Goal: Register for event/course

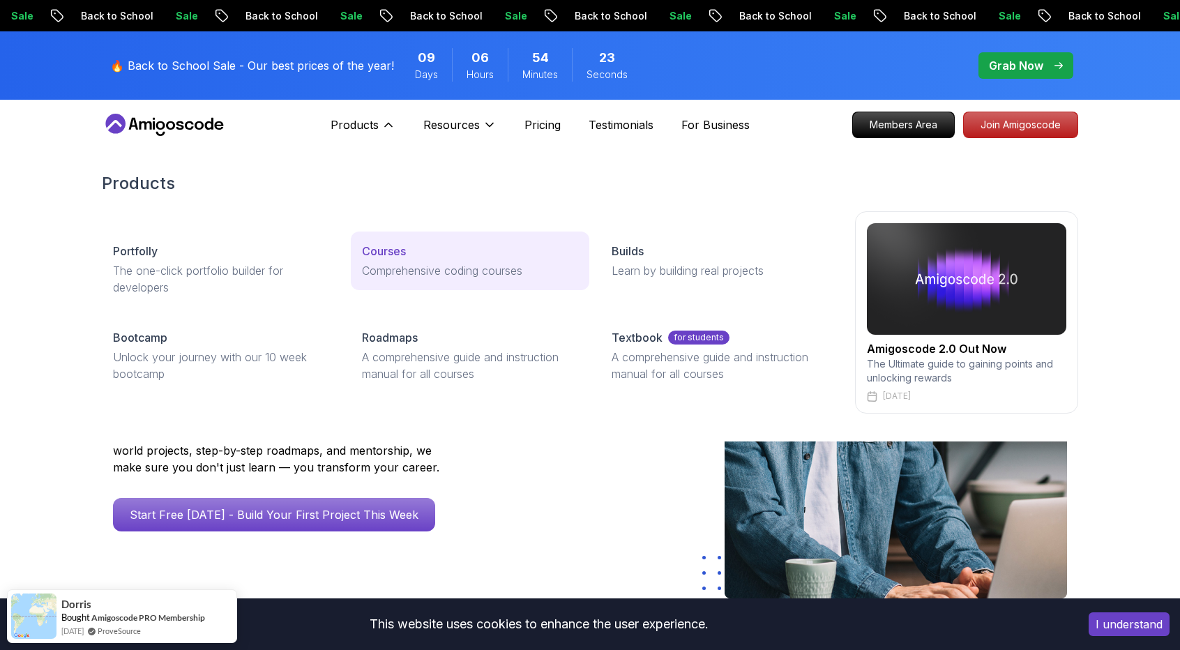
click at [444, 263] on p "Comprehensive coding courses" at bounding box center [469, 270] width 215 height 17
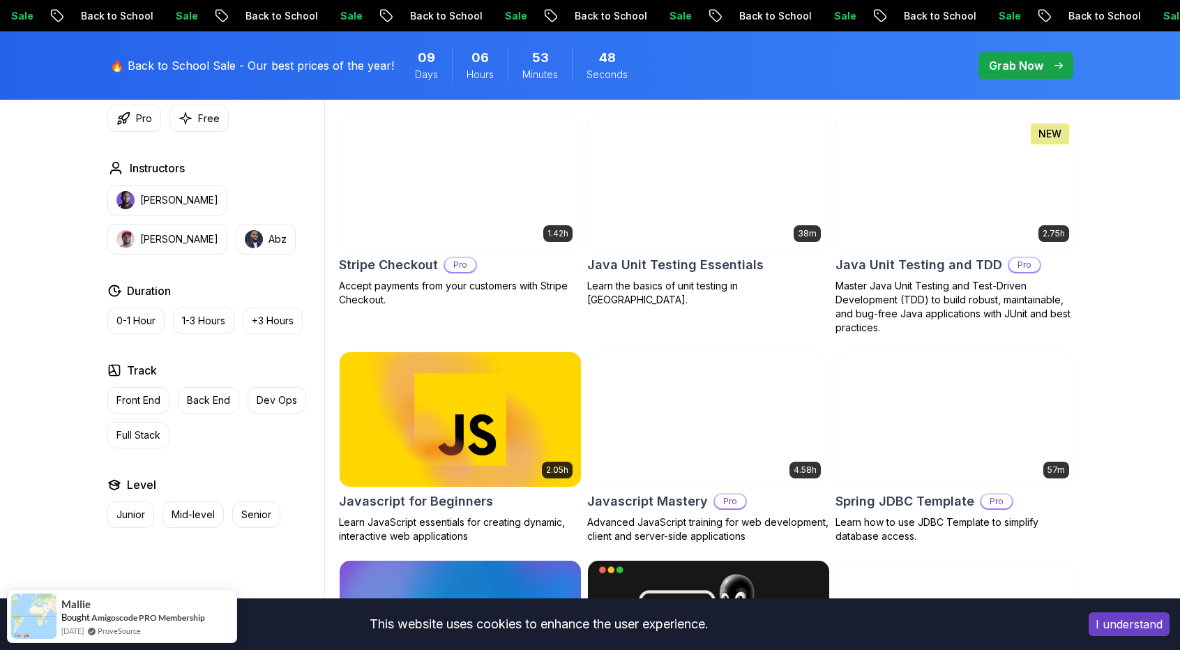
scroll to position [2440, 0]
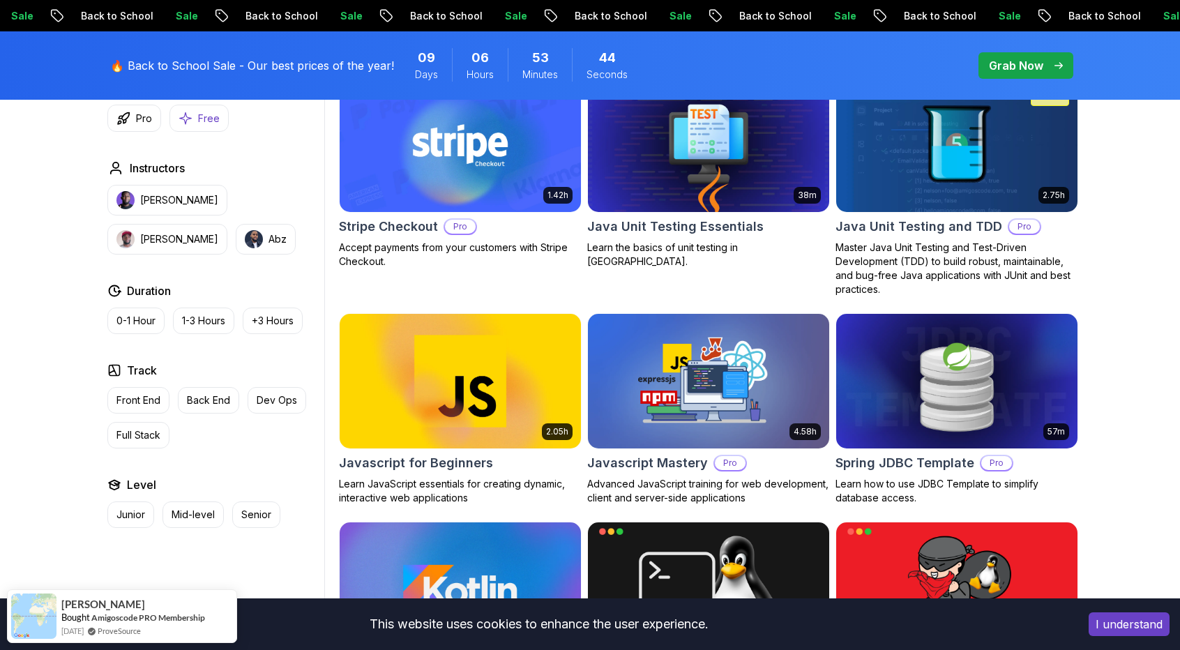
click at [204, 116] on p "Free" at bounding box center [209, 119] width 22 height 14
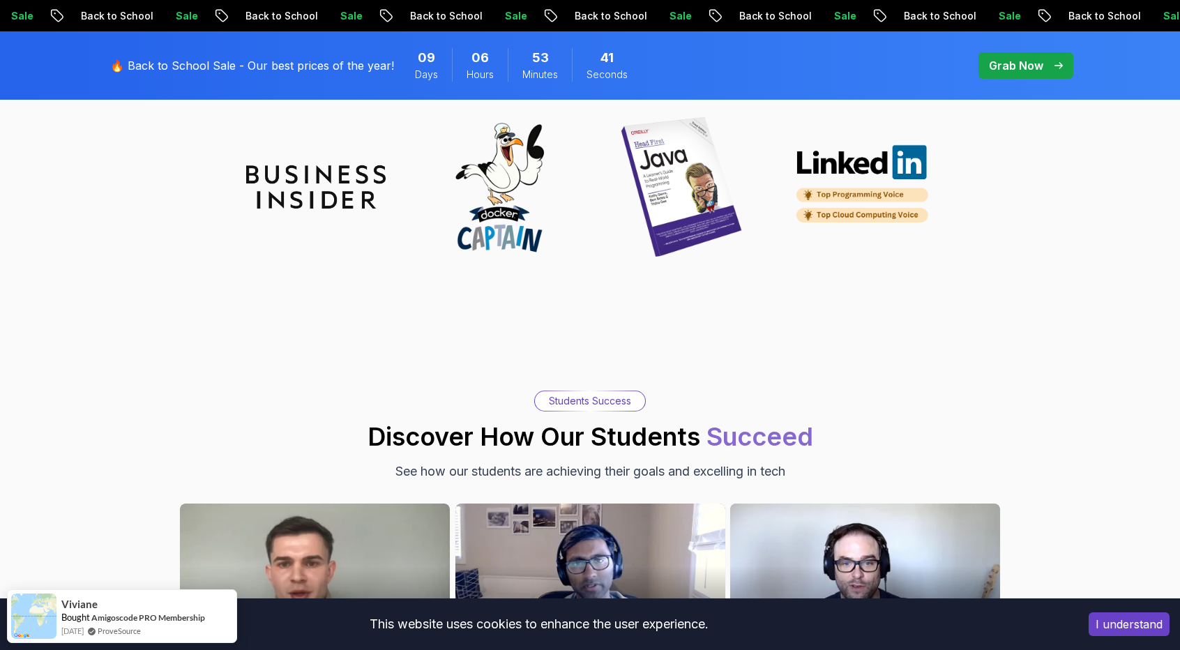
scroll to position [1464, 0]
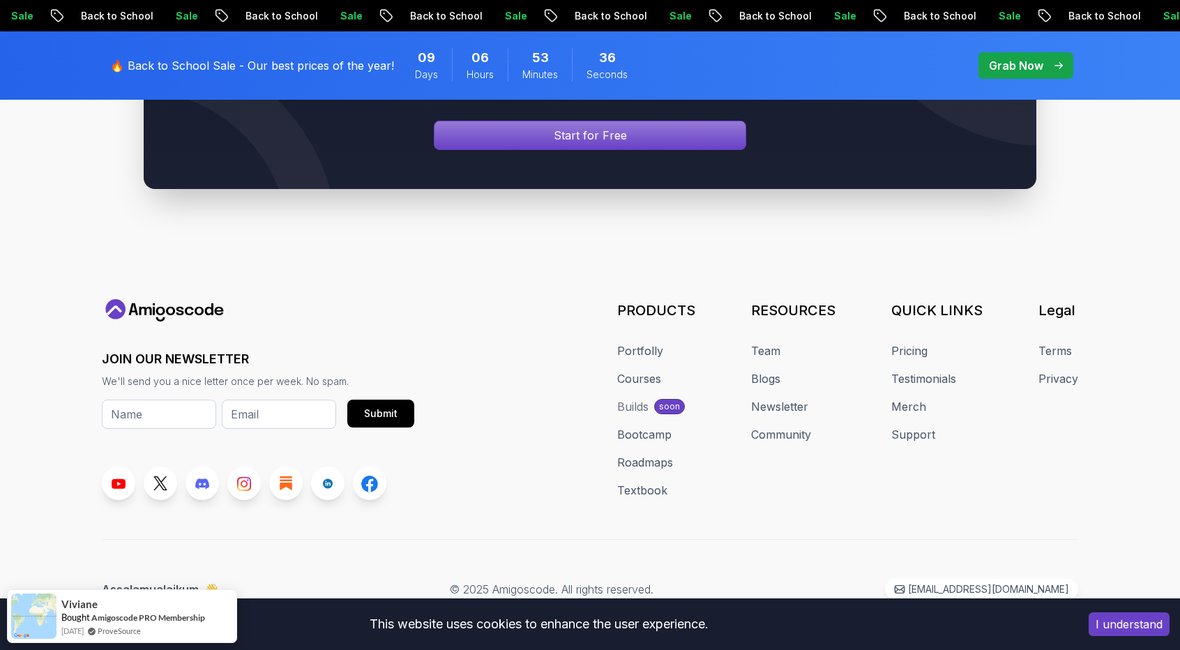
drag, startPoint x: 555, startPoint y: 293, endPoint x: 532, endPoint y: 300, distance: 24.0
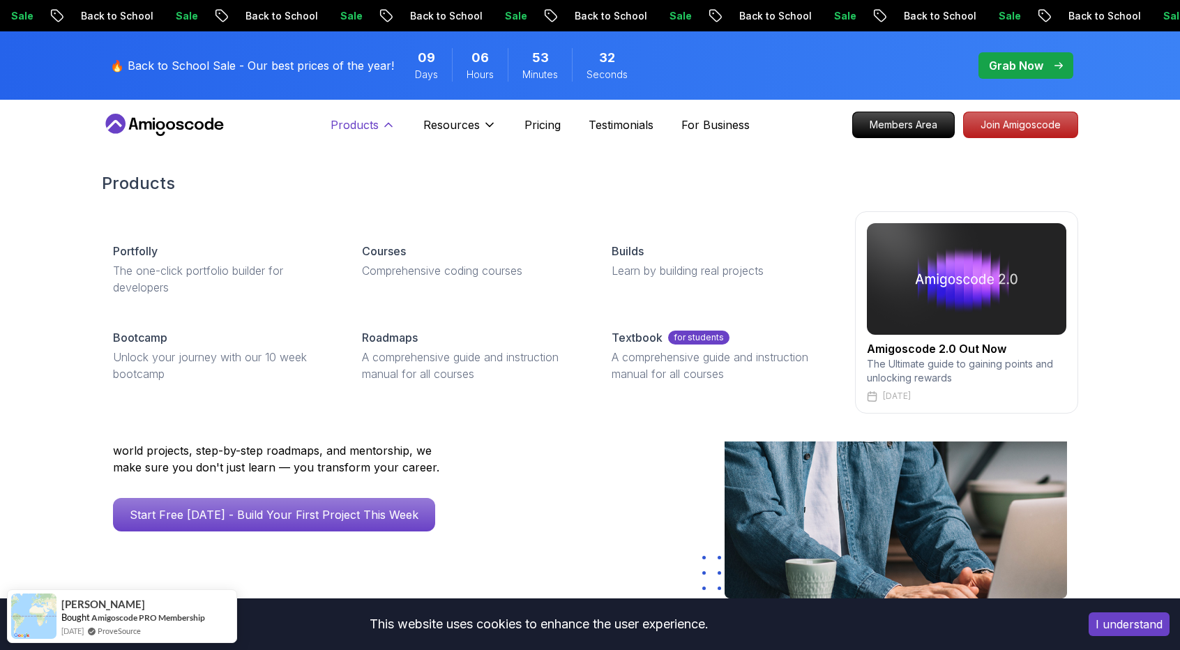
click at [356, 127] on p "Products" at bounding box center [354, 124] width 48 height 17
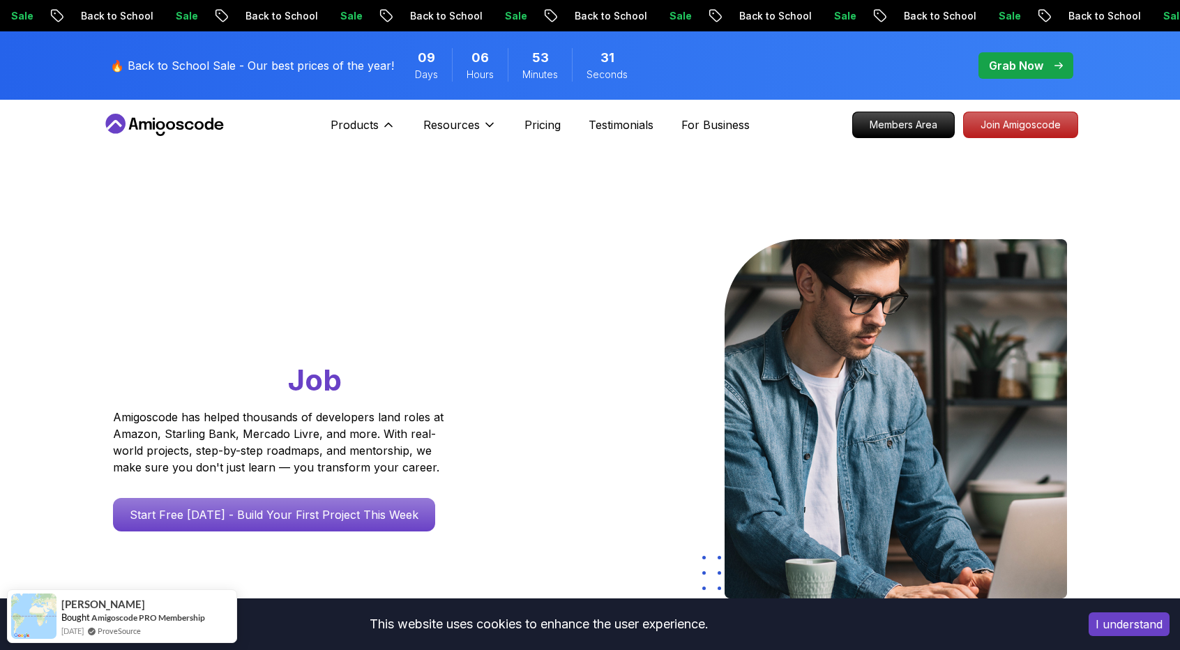
click at [372, 115] on div "Products Products Portfolly The one-click portfolio builder for developers Cour…" at bounding box center [362, 125] width 65 height 28
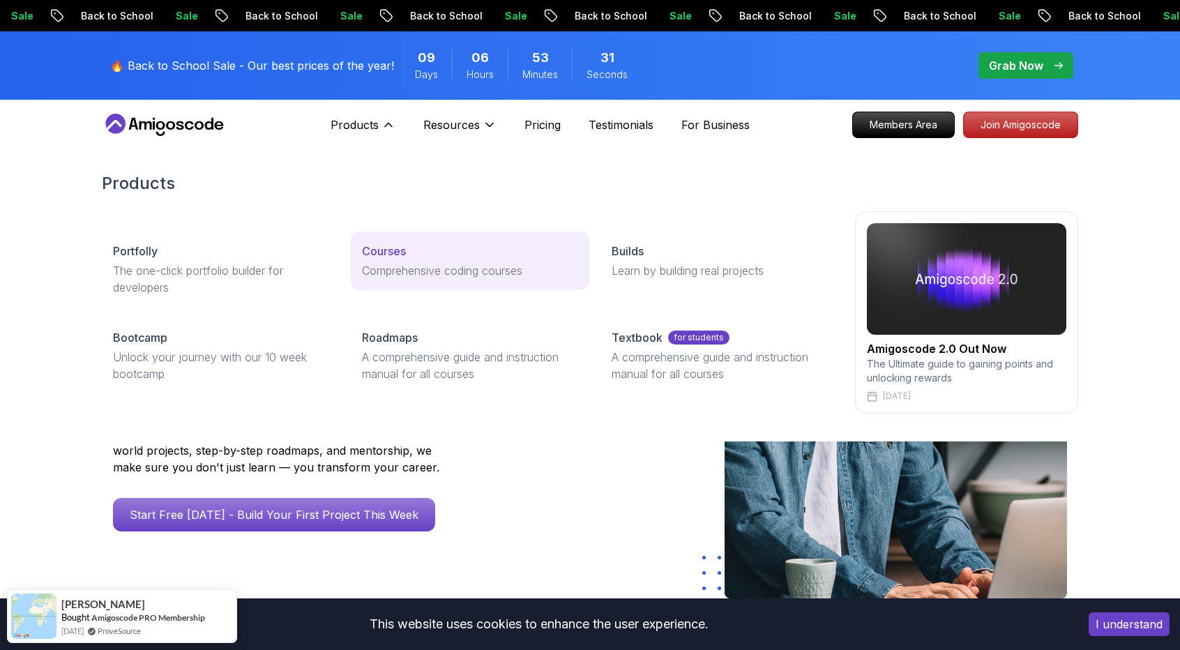
click at [381, 243] on p "Courses" at bounding box center [384, 251] width 44 height 17
click at [379, 254] on p "Courses" at bounding box center [384, 251] width 44 height 17
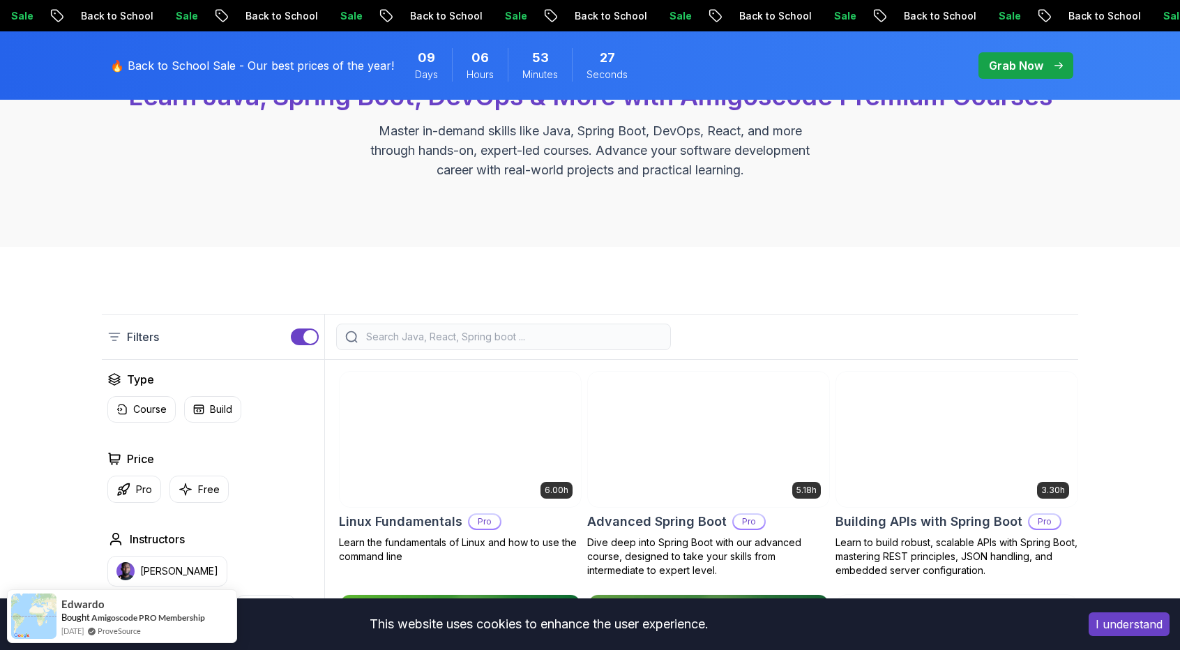
scroll to position [209, 0]
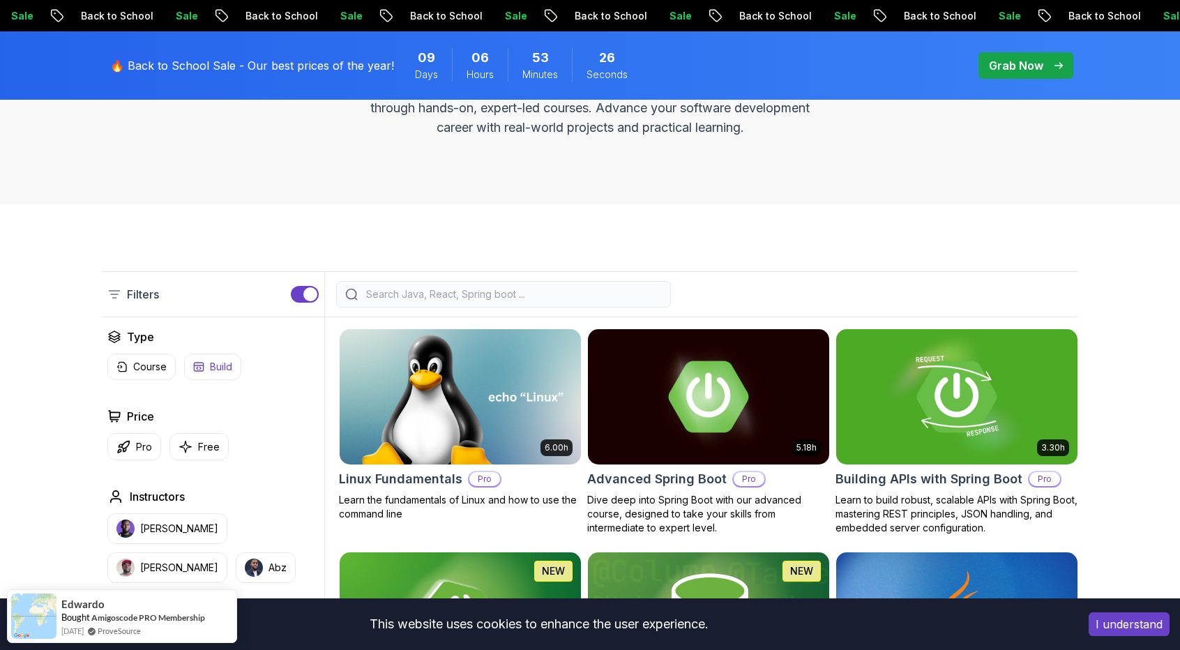
click at [201, 447] on p "Free" at bounding box center [209, 447] width 22 height 14
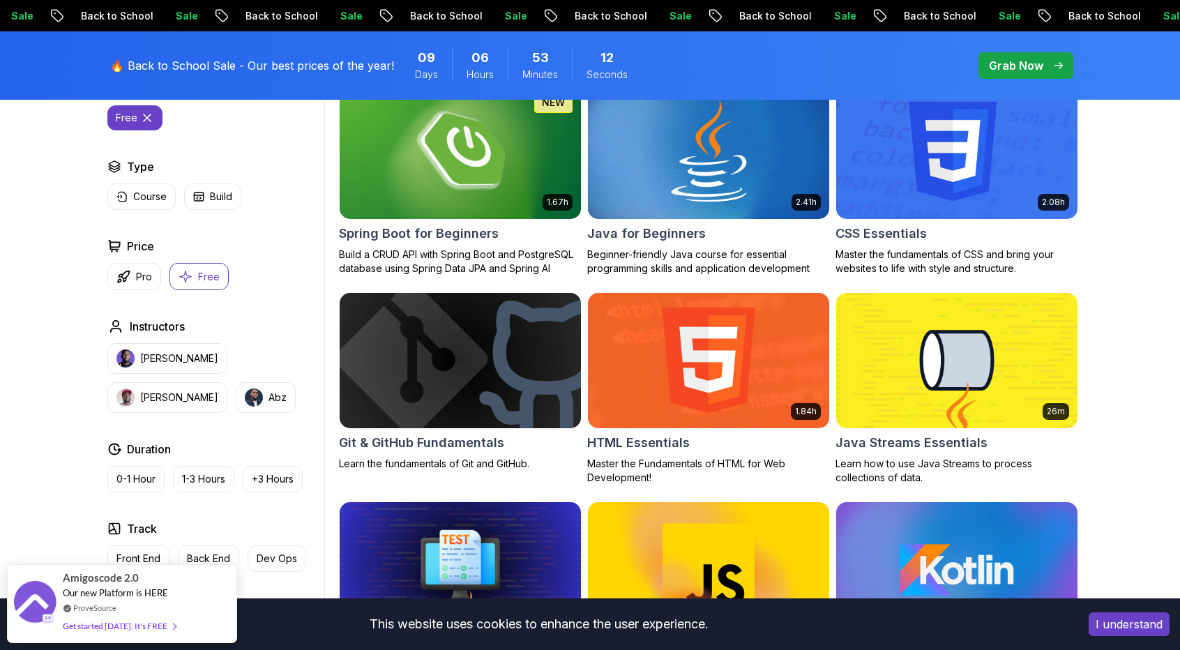
scroll to position [349, 0]
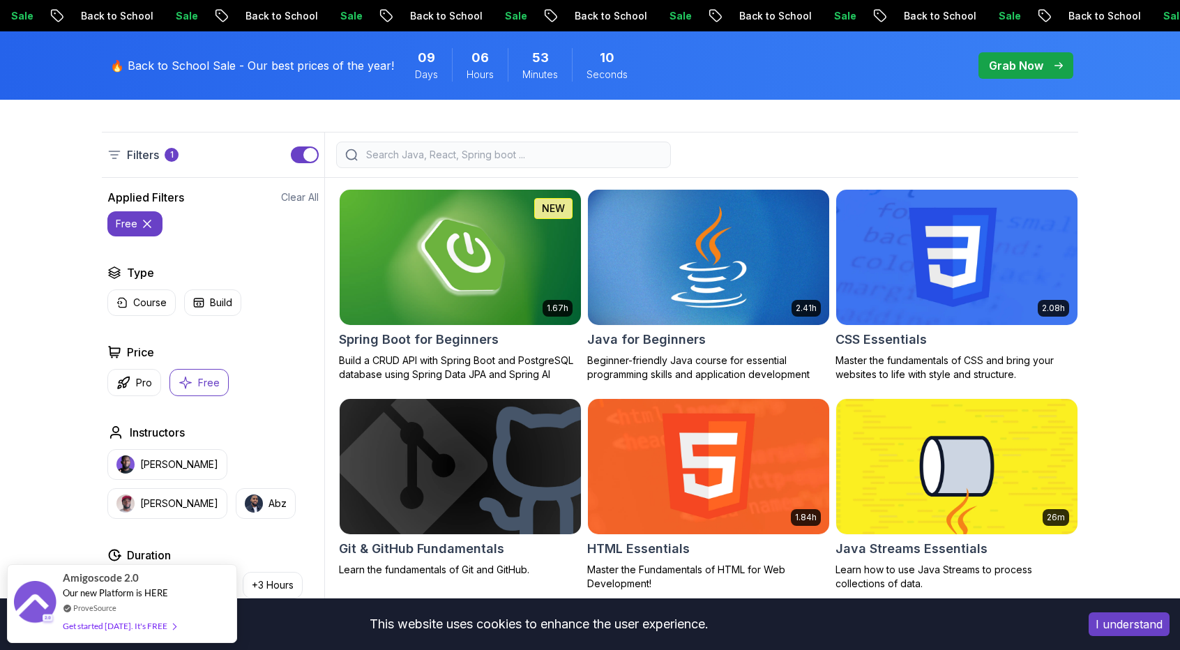
click at [696, 277] on img at bounding box center [707, 257] width 253 height 142
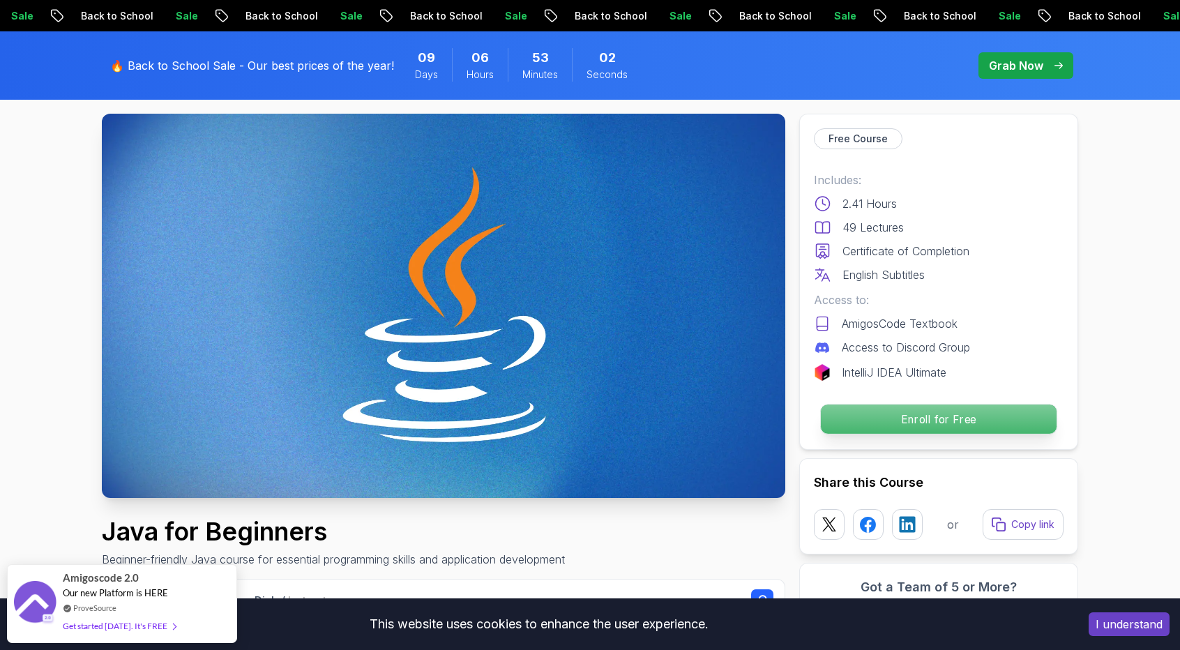
click at [754, 405] on p "Enroll for Free" at bounding box center [939, 418] width 236 height 29
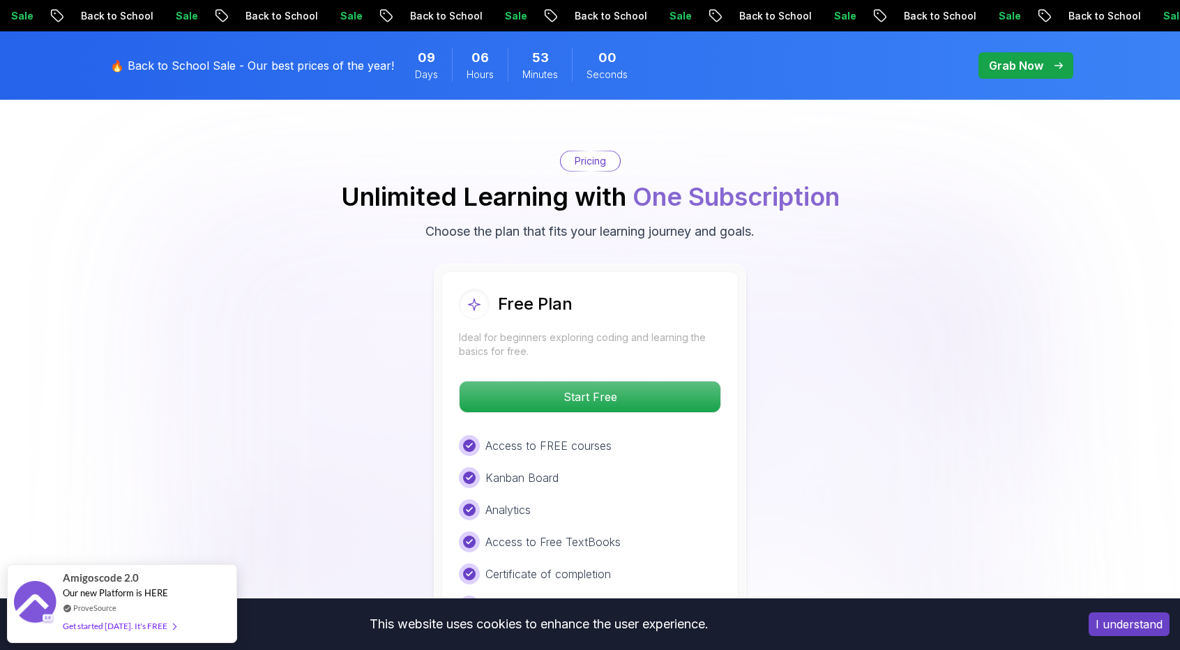
scroll to position [2775, 0]
click at [464, 496] on div at bounding box center [469, 606] width 13 height 13
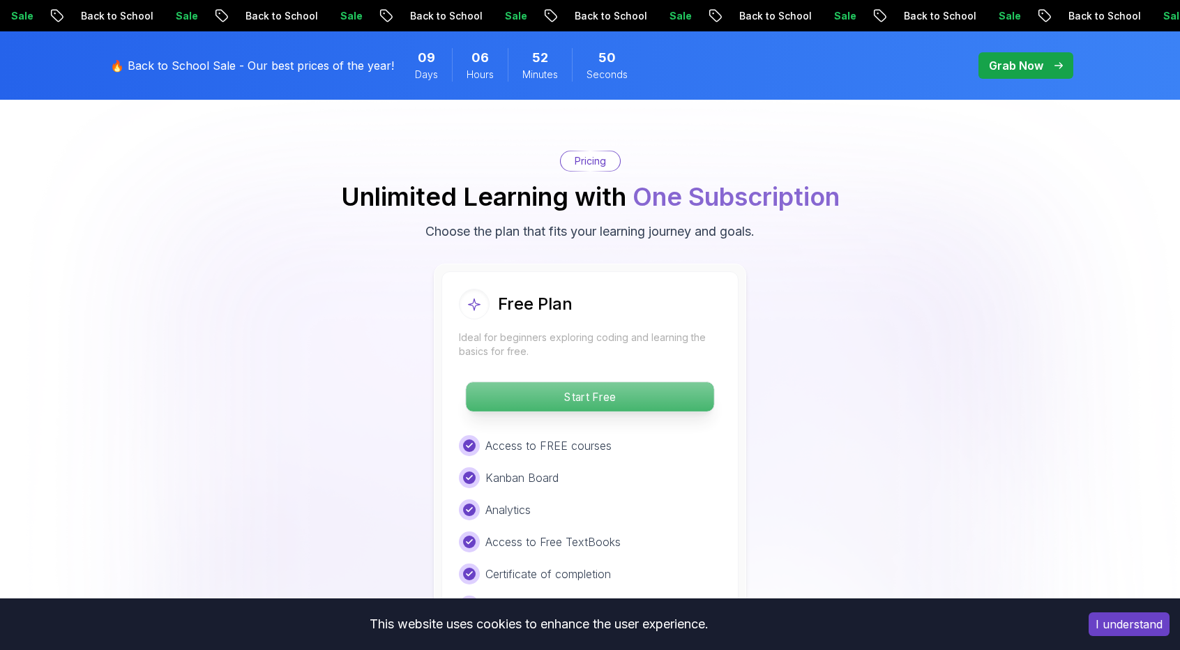
click at [530, 382] on p "Start Free" at bounding box center [589, 396] width 247 height 29
